Goal: Contribute content: Add original content to the website for others to see

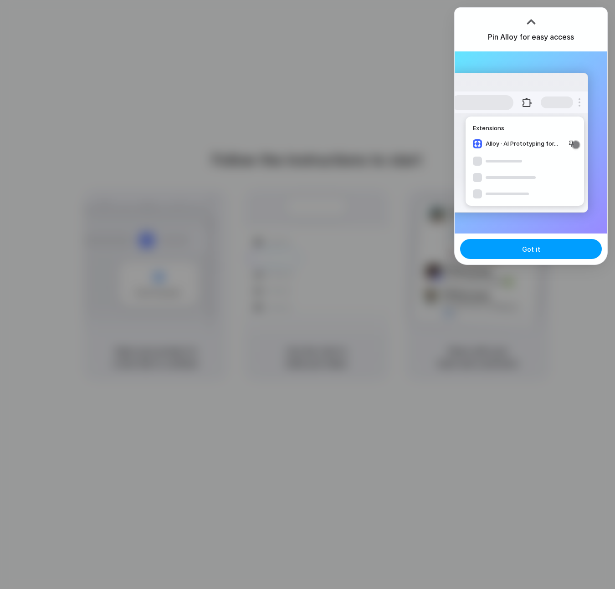
click at [524, 255] on button "Got it" at bounding box center [531, 249] width 142 height 20
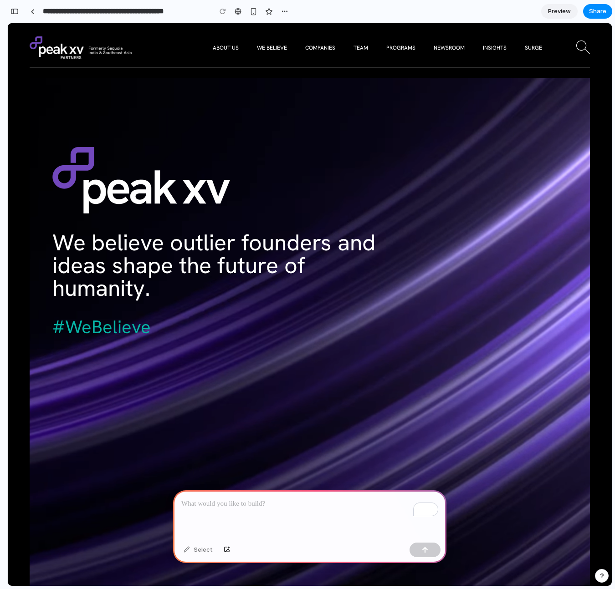
click at [309, 505] on p "To enrich screen reader interactions, please activate Accessibility in Grammarl…" at bounding box center [309, 504] width 257 height 11
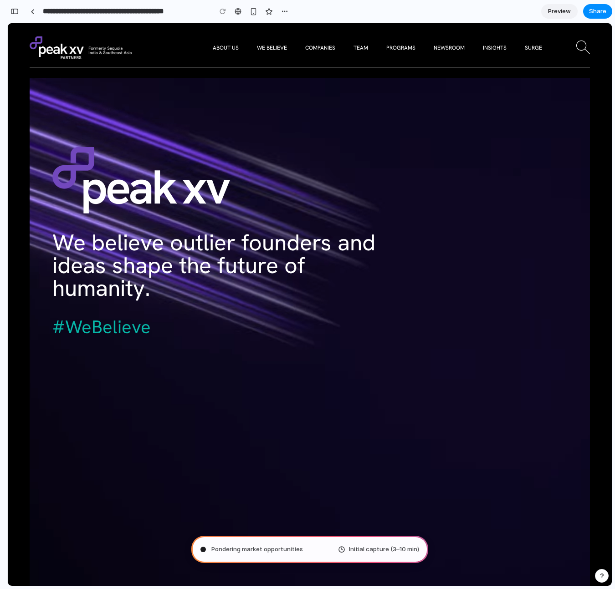
type input "**********"
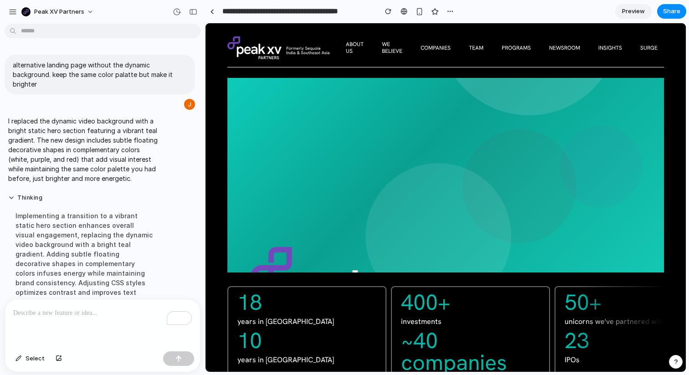
scroll to position [101, 0]
